Goal: Navigation & Orientation: Find specific page/section

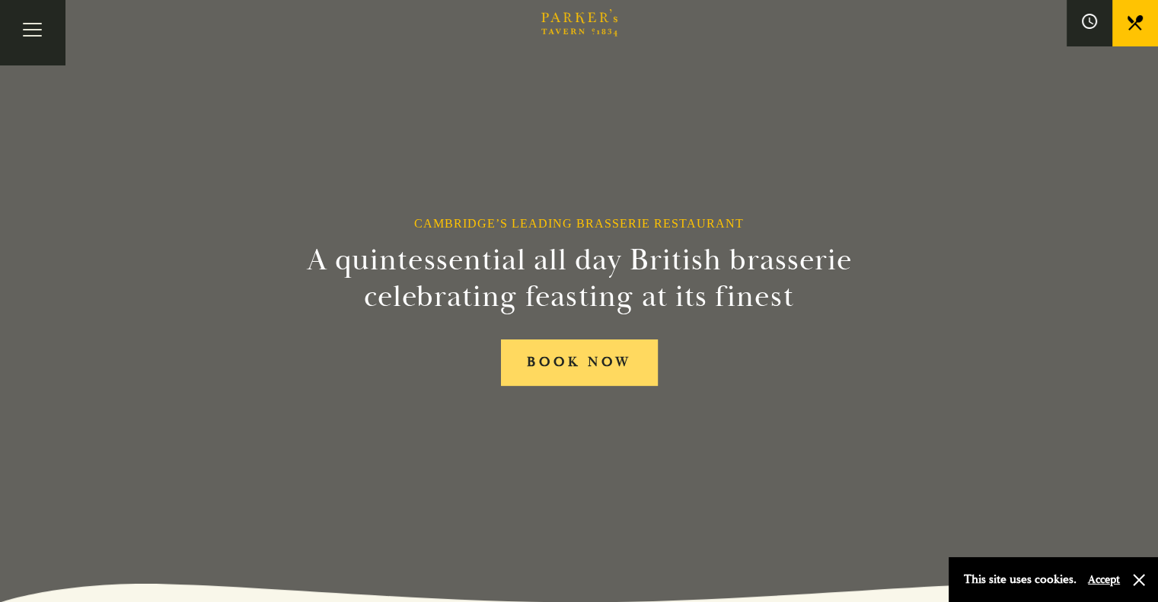
click at [549, 360] on link "BOOK NOW" at bounding box center [579, 363] width 157 height 46
click at [0, 0] on link "Restaurant" at bounding box center [0, 0] width 0 height 0
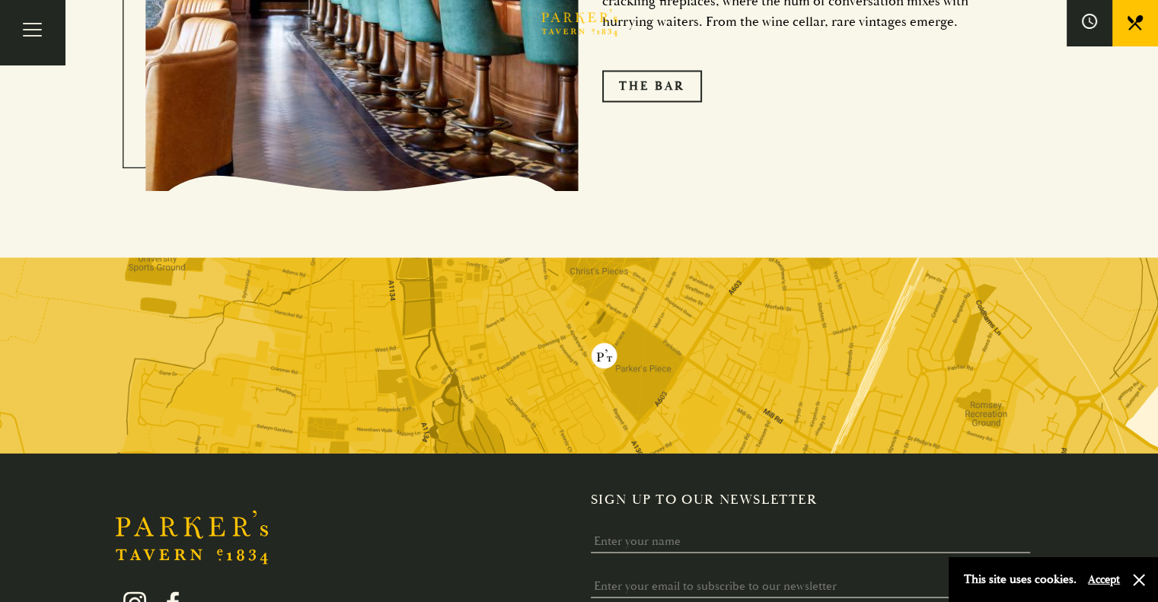
scroll to position [2938, 0]
